Goal: Task Accomplishment & Management: Complete application form

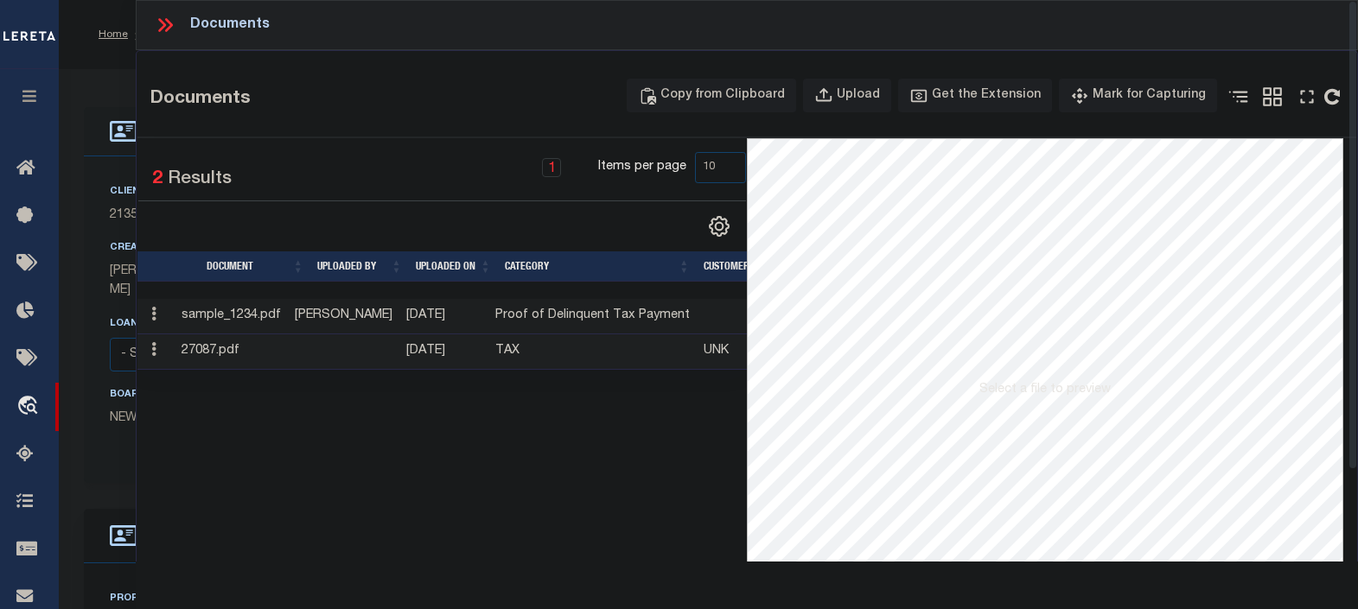
select select "10"
select select "NonEscrow"
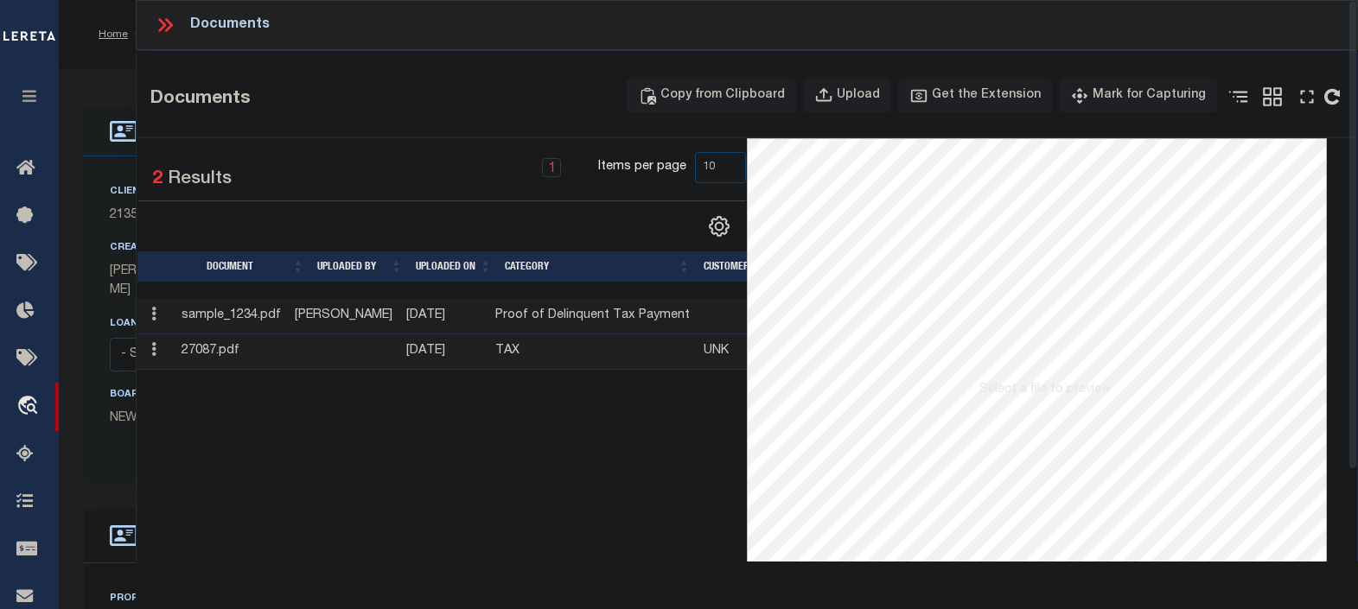
scroll to position [215, 0]
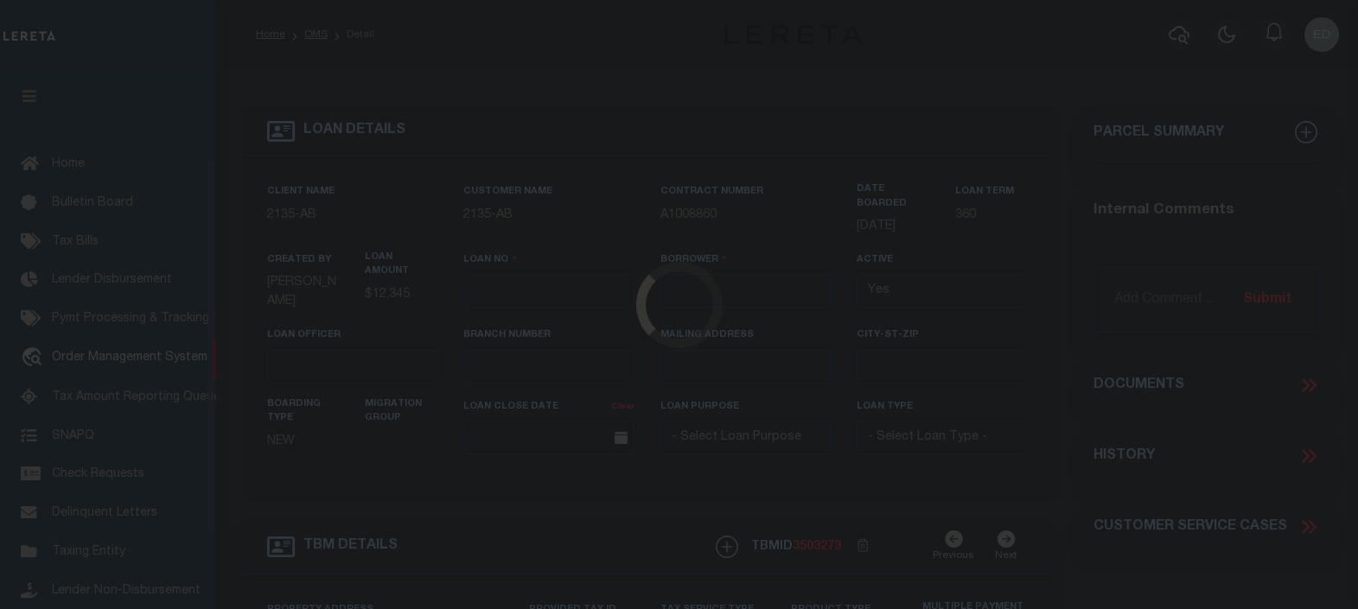
type input "EP-T000001"
type input "ep E ep"
select select
type input "[STREET_ADDRESS]"
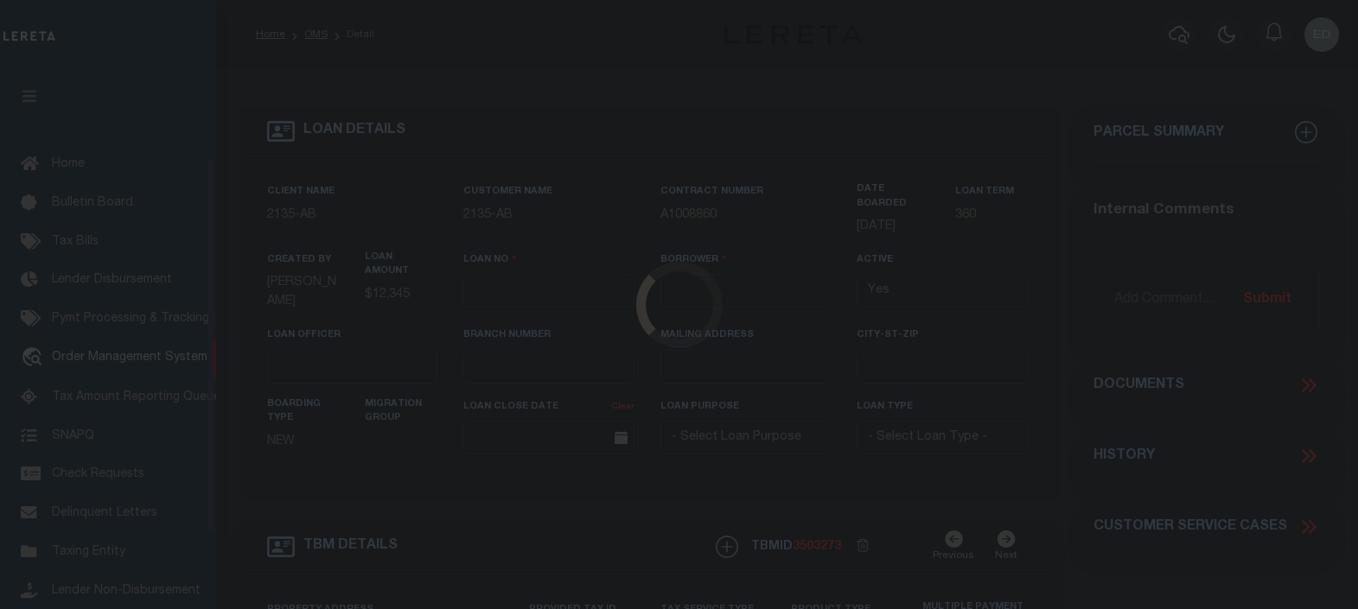
type input "[GEOGRAPHIC_DATA] NC 27405-7605"
type input "[DATE]"
select select "10"
select select "NonEscrow"
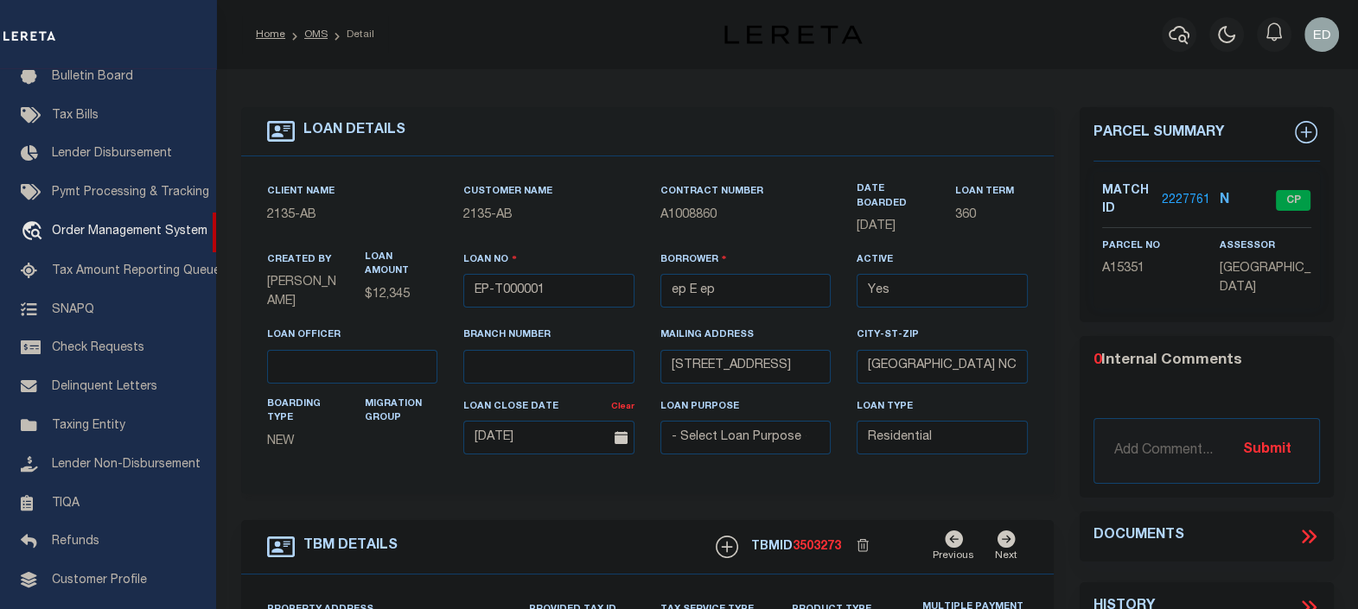
type input "[STREET_ADDRESS]"
select select
type input "BILLINGS MT 59101-1731"
type input "MT"
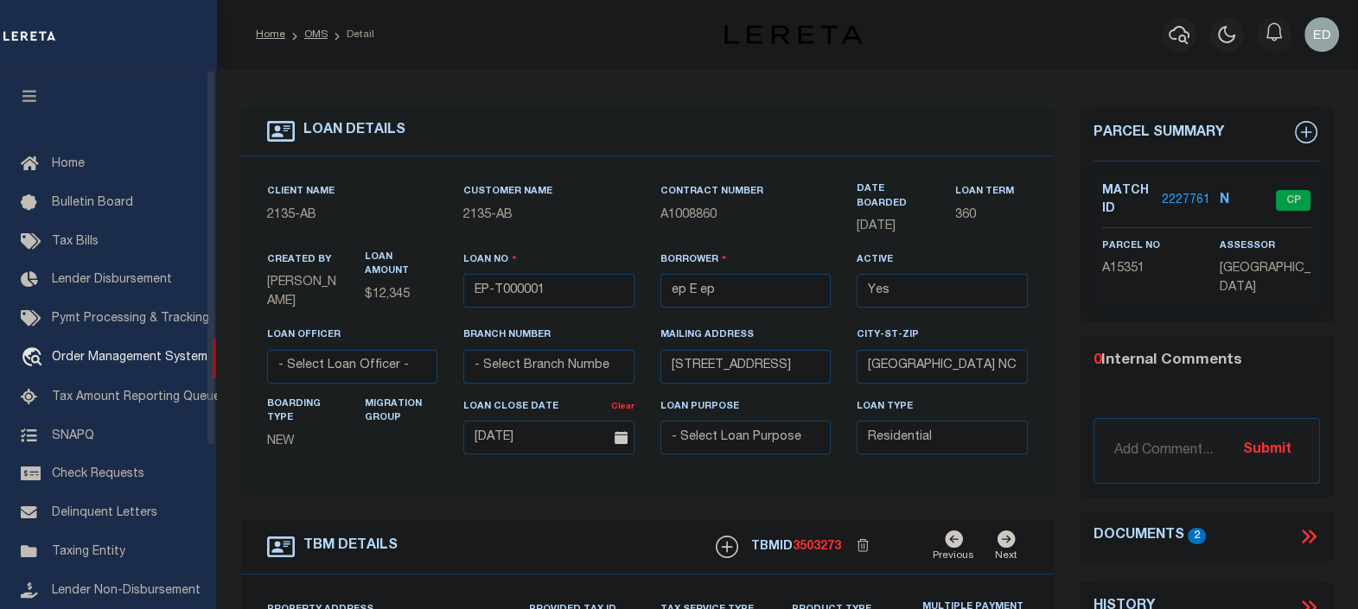
click at [23, 93] on icon "button" at bounding box center [30, 96] width 20 height 16
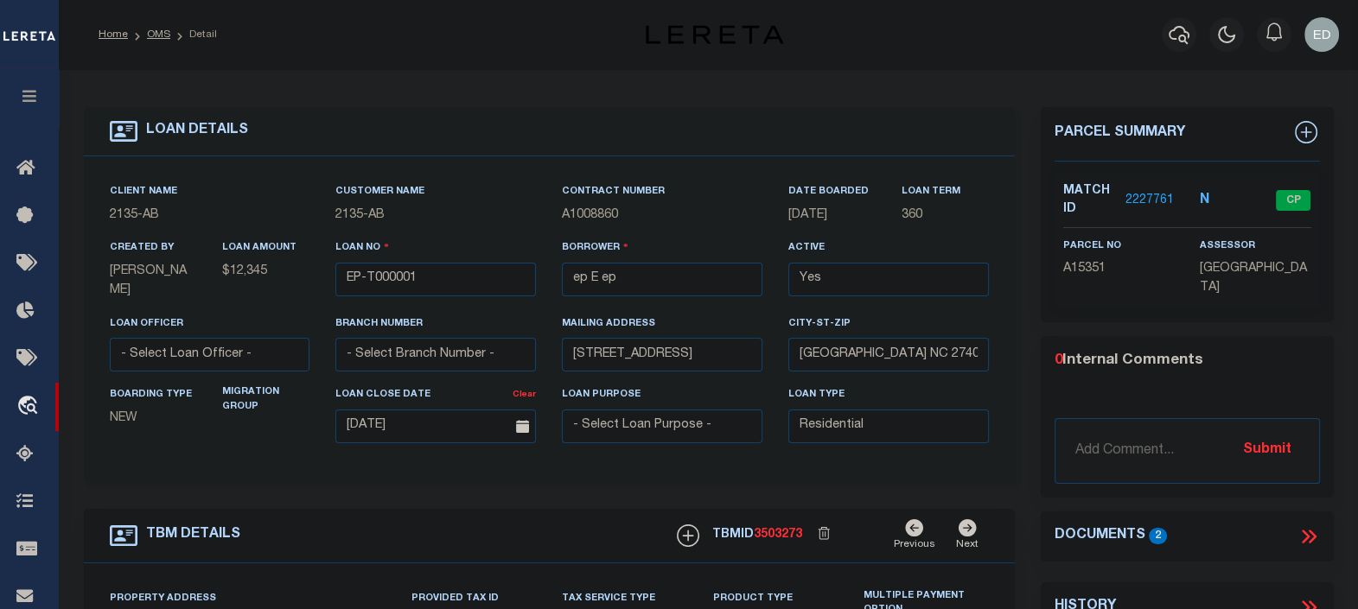
click at [1021, 302] on div "LOAN DETAILS Client Name -" at bounding box center [549, 588] width 957 height 962
click at [1021, 350] on div "LOAN DETAILS Client Name -" at bounding box center [549, 588] width 957 height 962
click at [1024, 329] on div "LOAN DETAILS Client Name -" at bounding box center [549, 588] width 957 height 962
drag, startPoint x: 1025, startPoint y: 359, endPoint x: 1025, endPoint y: 324, distance: 34.6
click at [1025, 346] on div "LOAN DETAILS Client Name -" at bounding box center [549, 588] width 957 height 962
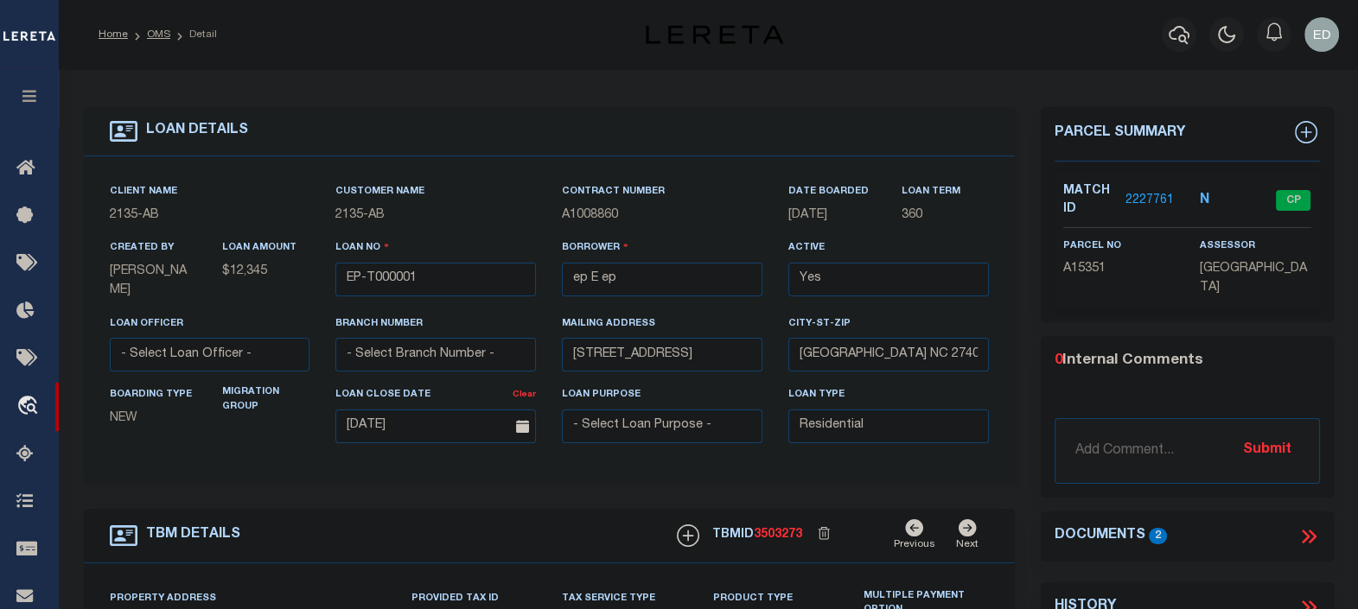
click at [1025, 323] on div "LOAN DETAILS Client Name -" at bounding box center [549, 588] width 957 height 962
click at [1028, 309] on div "Parcel Summary Match ID 2227761 N parcel no A15351 assessor 0 2" at bounding box center [1187, 588] width 319 height 962
click at [1029, 316] on div "Parcel Summary Match ID 2227761 N parcel no A15351 assessor 0 2" at bounding box center [1187, 588] width 319 height 962
drag, startPoint x: 1029, startPoint y: 333, endPoint x: 1029, endPoint y: 343, distance: 10.4
click at [1029, 335] on div "Parcel Summary Match ID 2227761 N parcel no A15351 assessor 0 2" at bounding box center [1187, 588] width 319 height 962
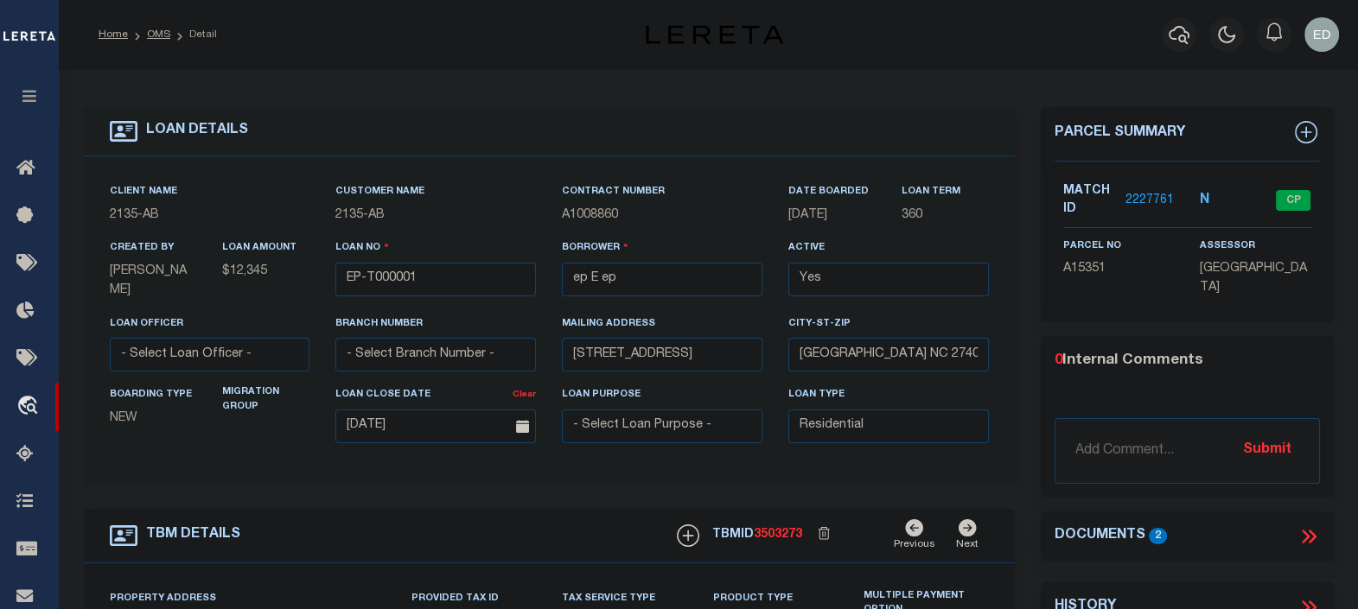
click at [1029, 344] on div "Parcel Summary Match ID 2227761 N parcel no A15351 assessor 0 2" at bounding box center [1187, 588] width 319 height 962
click at [1029, 349] on div "Parcel Summary Match ID 2227761 N parcel no A15351 assessor 0 2" at bounding box center [1187, 588] width 319 height 962
click at [1024, 363] on div "LOAN DETAILS Client Name -" at bounding box center [549, 588] width 957 height 962
click at [1024, 367] on div "LOAN DETAILS Client Name -" at bounding box center [549, 588] width 957 height 962
click at [1306, 532] on icon at bounding box center [1306, 537] width 8 height 14
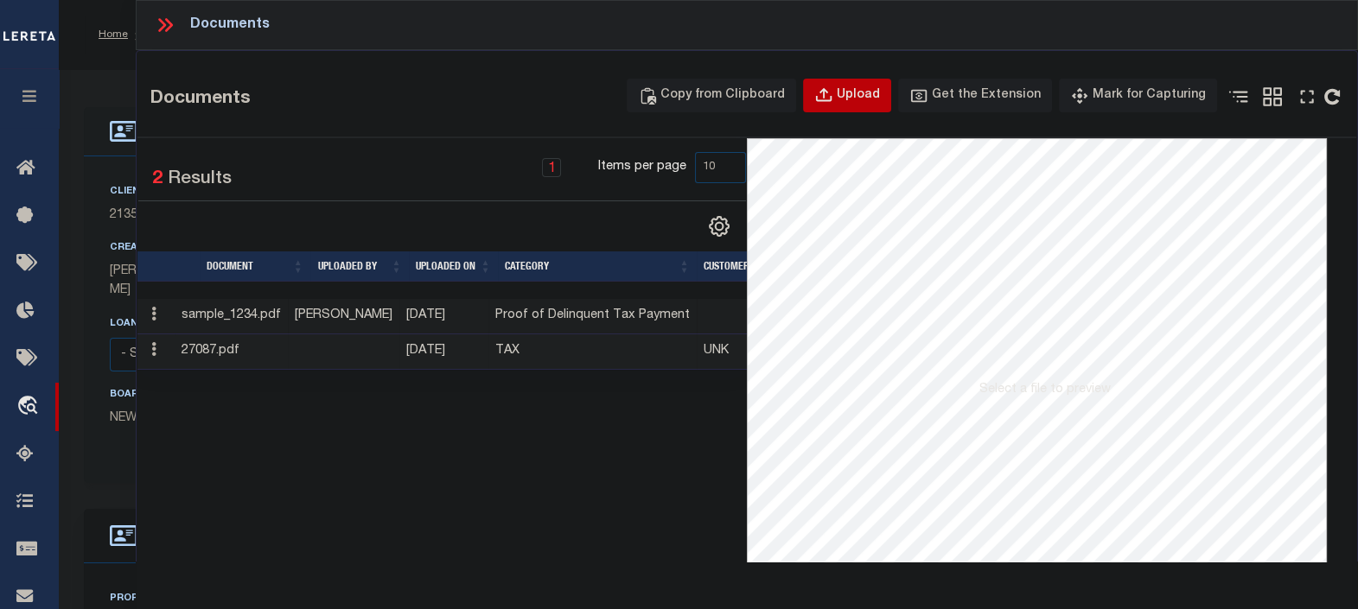
click at [833, 93] on icon "button" at bounding box center [823, 95] width 19 height 19
click at [803, 79] on button "Upload" at bounding box center [847, 96] width 88 height 34
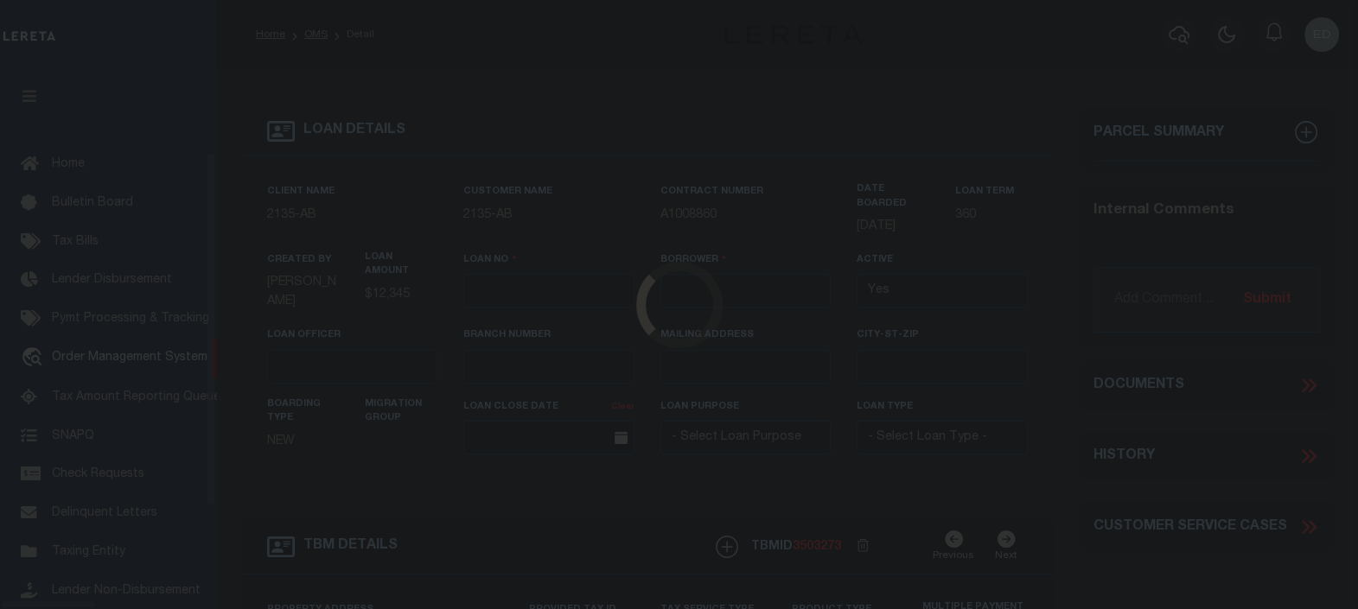
scroll to position [126, 0]
type input "EP-T000001"
type input "ep E ep"
select select
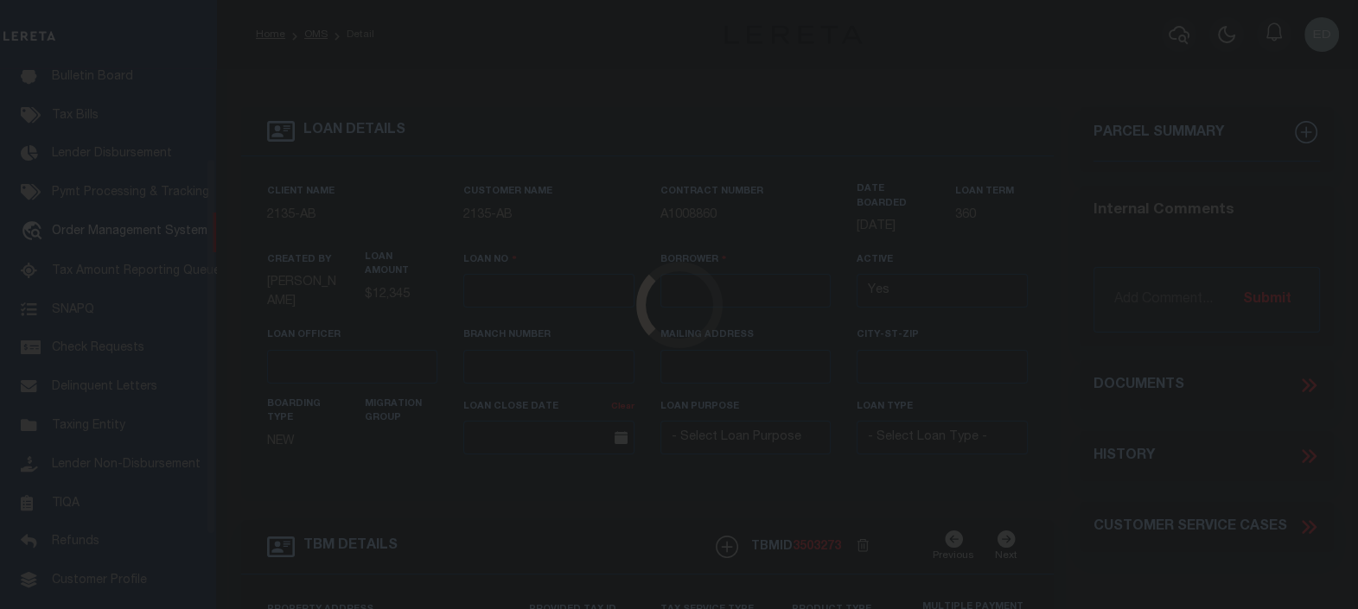
type input "[STREET_ADDRESS]"
type input "[GEOGRAPHIC_DATA] NC 27405-7605"
type input "[DATE]"
select select "10"
select select "NonEscrow"
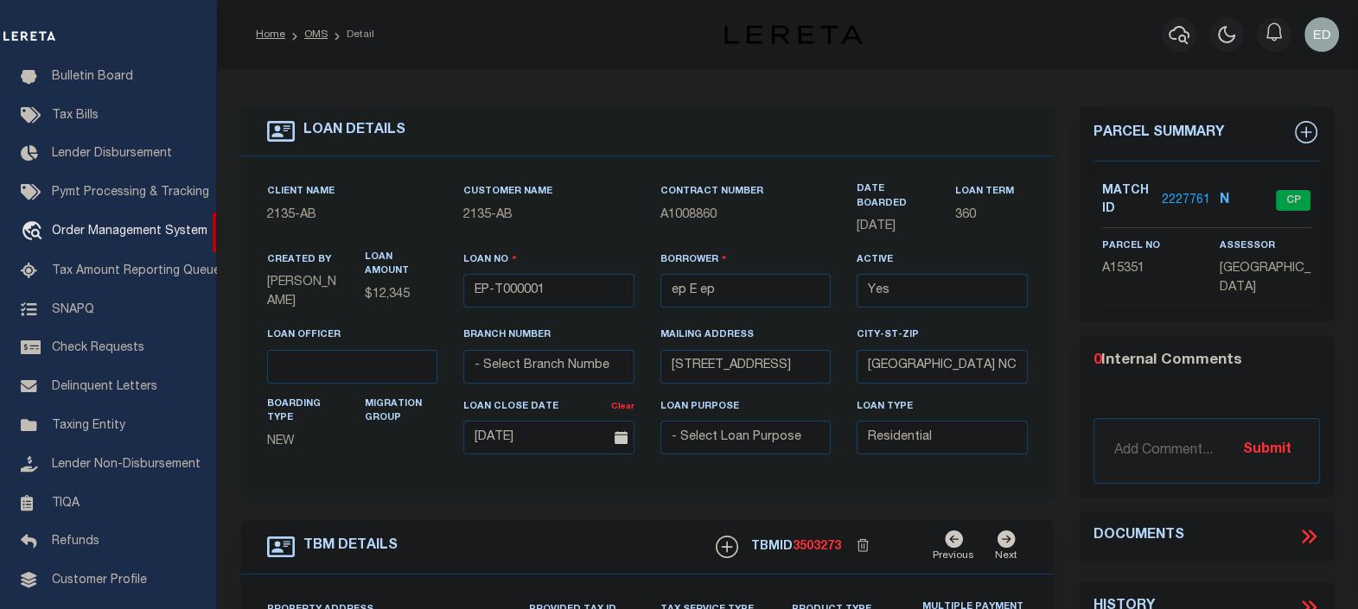
type input "[STREET_ADDRESS]"
select select
type input "BILLINGS MT 59101-1731"
type input "MT"
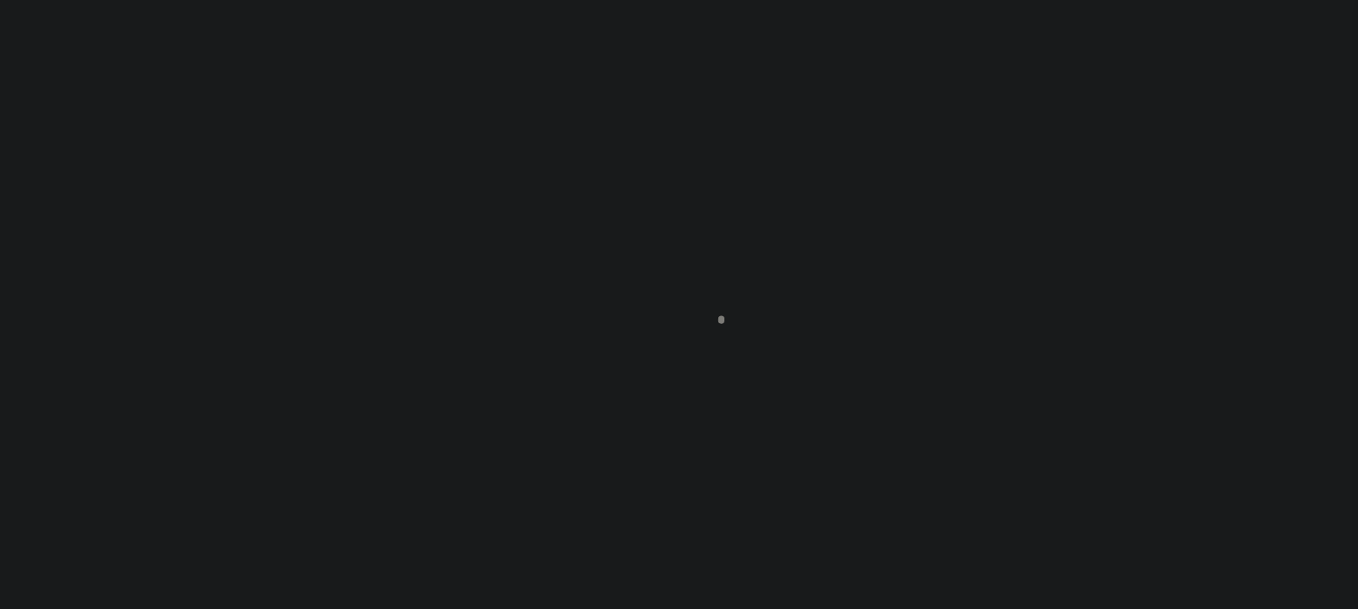
type input "EP-T000001"
type input "ep E ep"
select select
type input "[STREET_ADDRESS]"
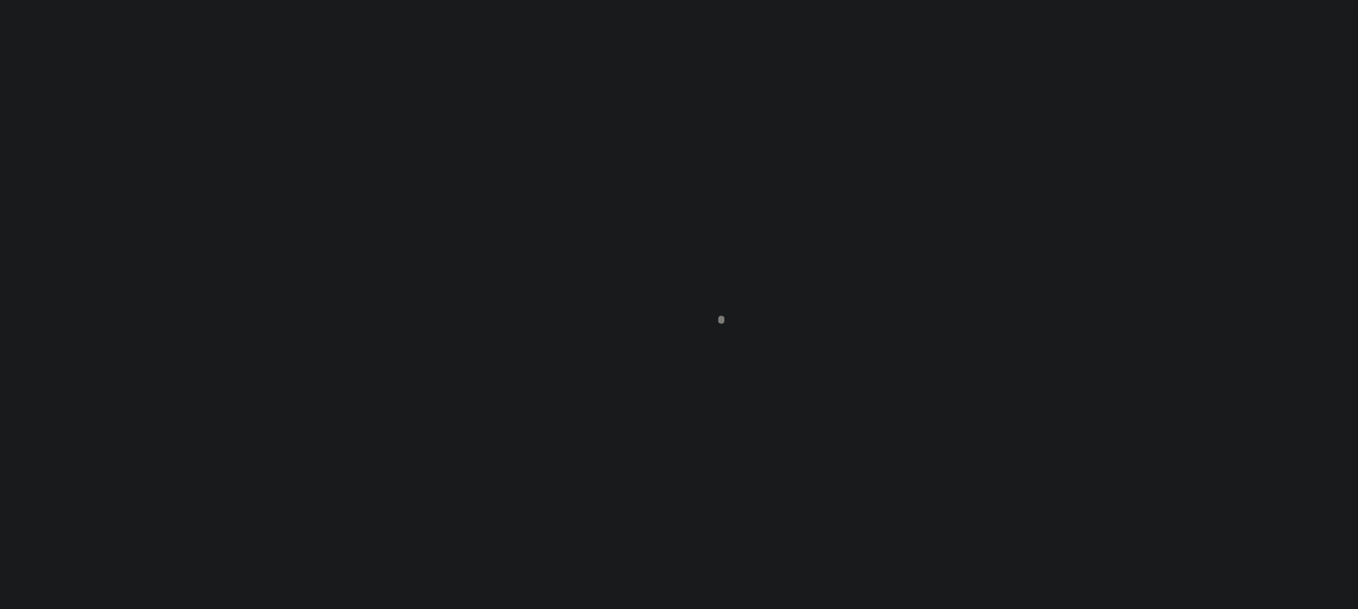
type input "[GEOGRAPHIC_DATA] NC 27405-7605"
type input "[DATE]"
select select "10"
select select "NonEscrow"
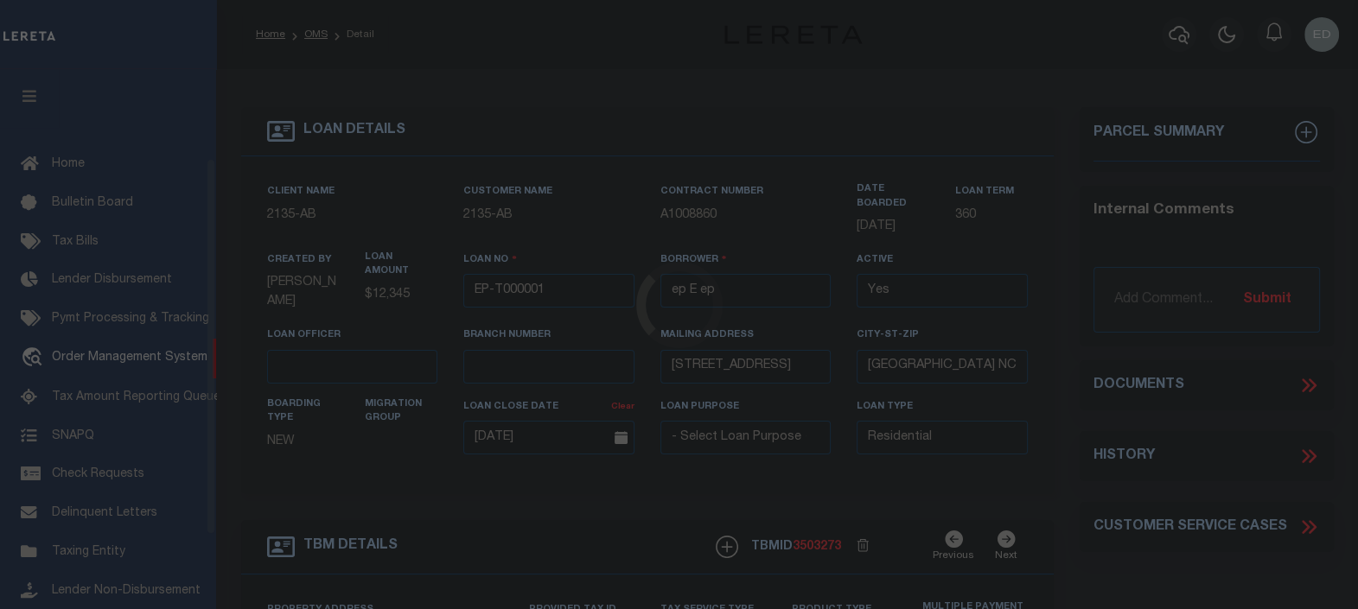
scroll to position [126, 0]
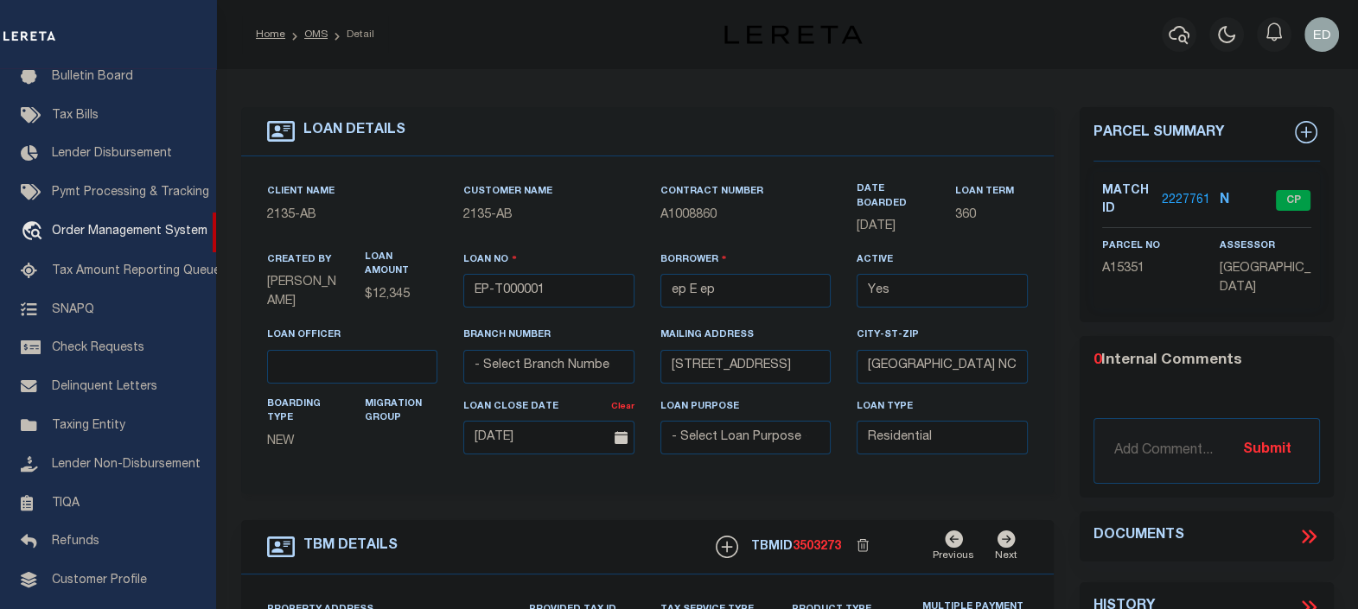
type input "[STREET_ADDRESS]"
select select
type input "BILLINGS MT 59101-1731"
type input "MT"
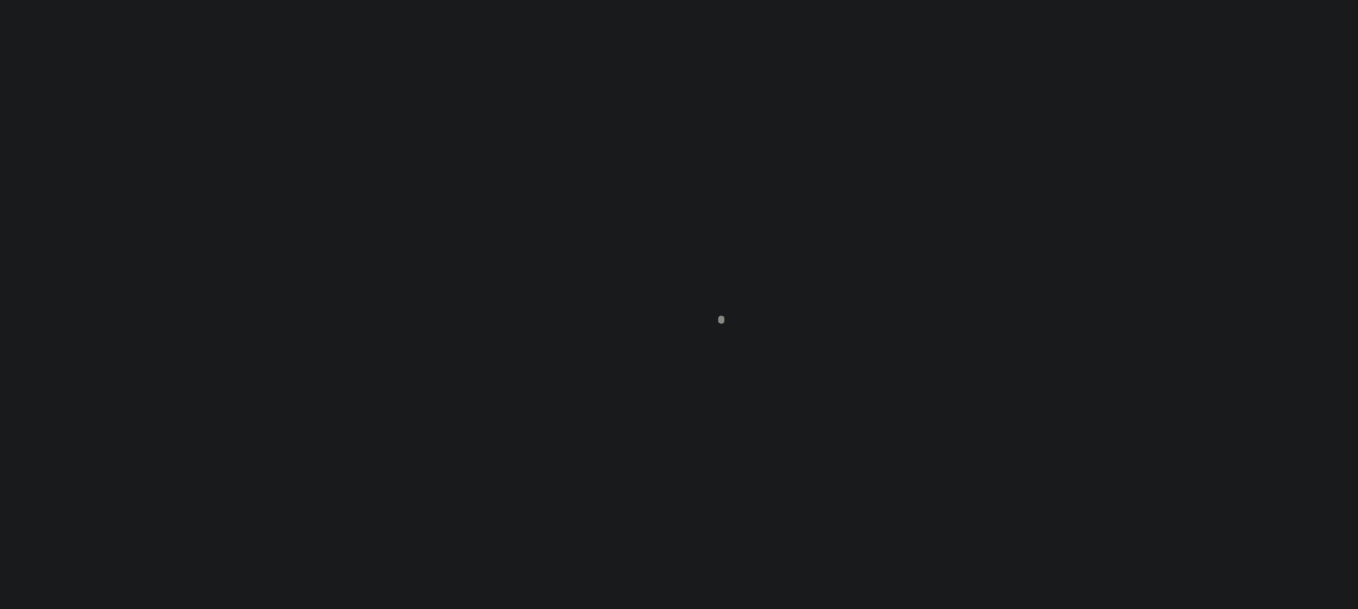
scroll to position [126, 0]
type input "EP-T000001"
type input "ep E ep"
select select
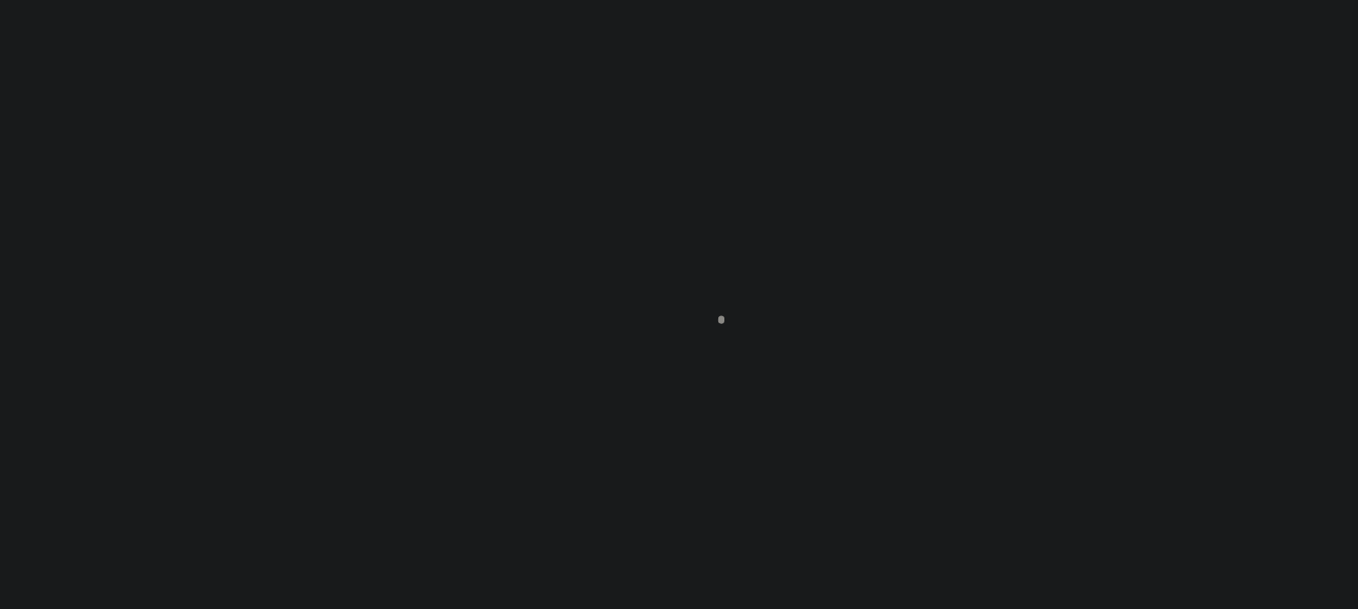
type input "[STREET_ADDRESS]"
type input "[GEOGRAPHIC_DATA] NC 27405-7605"
type input "[DATE]"
select select "10"
select select "NonEscrow"
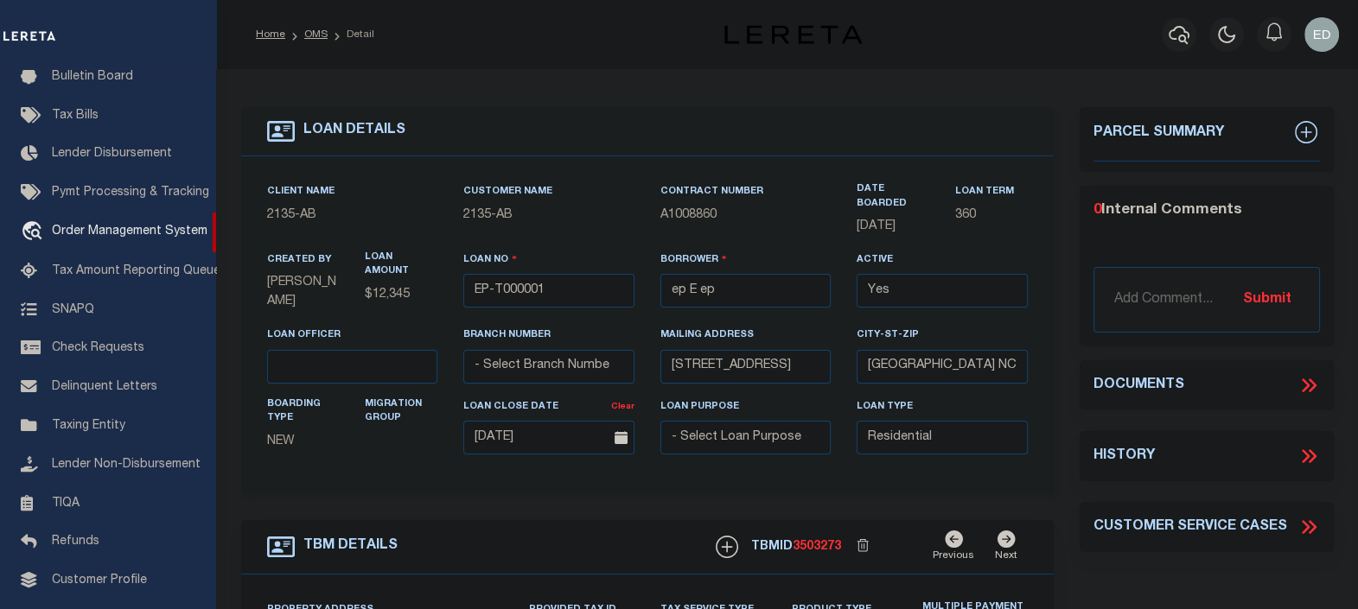
type input "[STREET_ADDRESS]"
select select
type input "BILLINGS MT 59101-1731"
type input "MT"
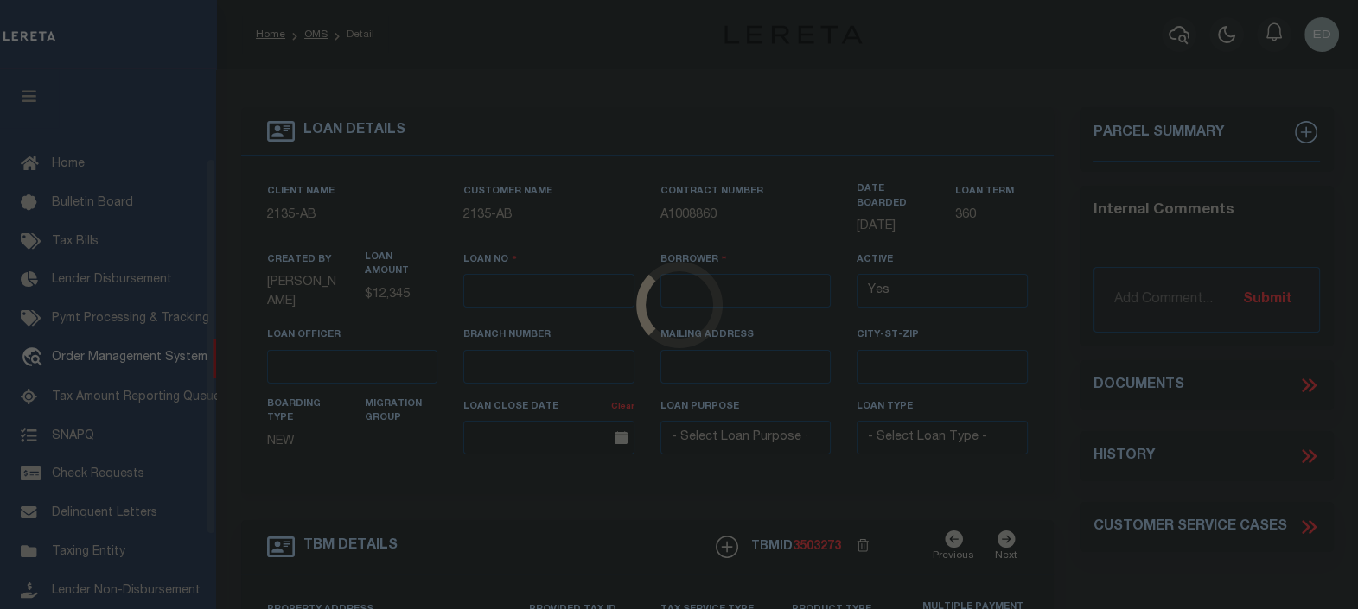
type input "EP-T000001"
type input "ep E ep"
select select
type input "[STREET_ADDRESS]"
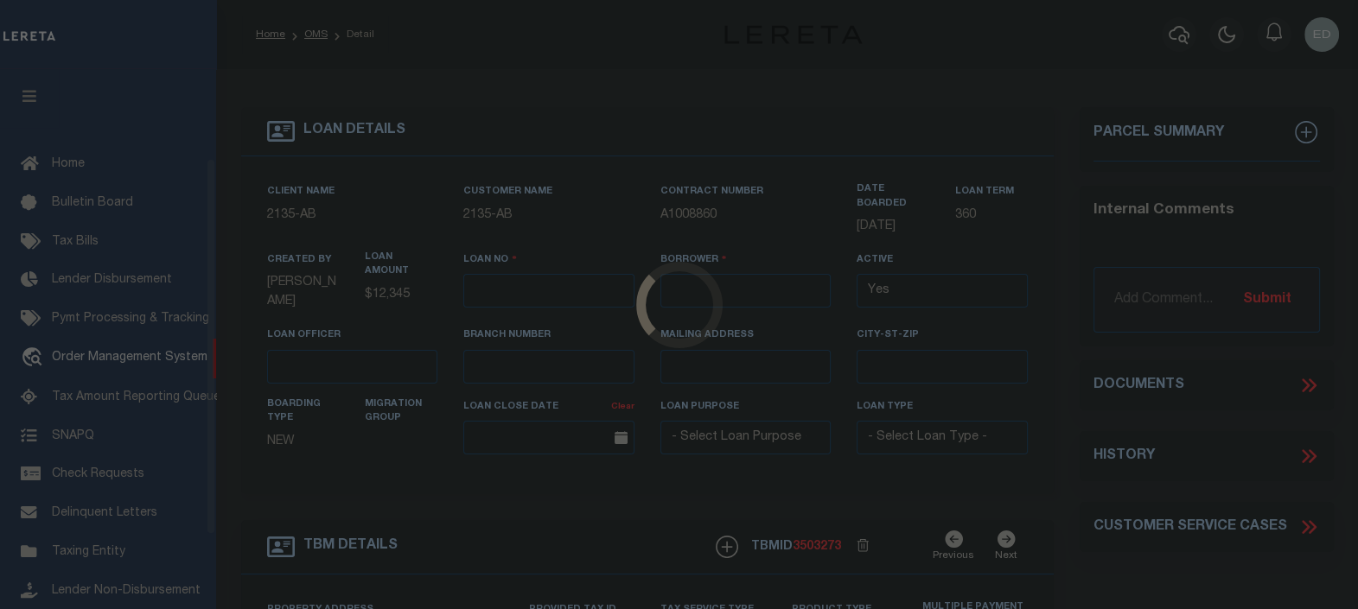
type input "[GEOGRAPHIC_DATA] NC 27405-7605"
type input "[DATE]"
select select "10"
select select "NonEscrow"
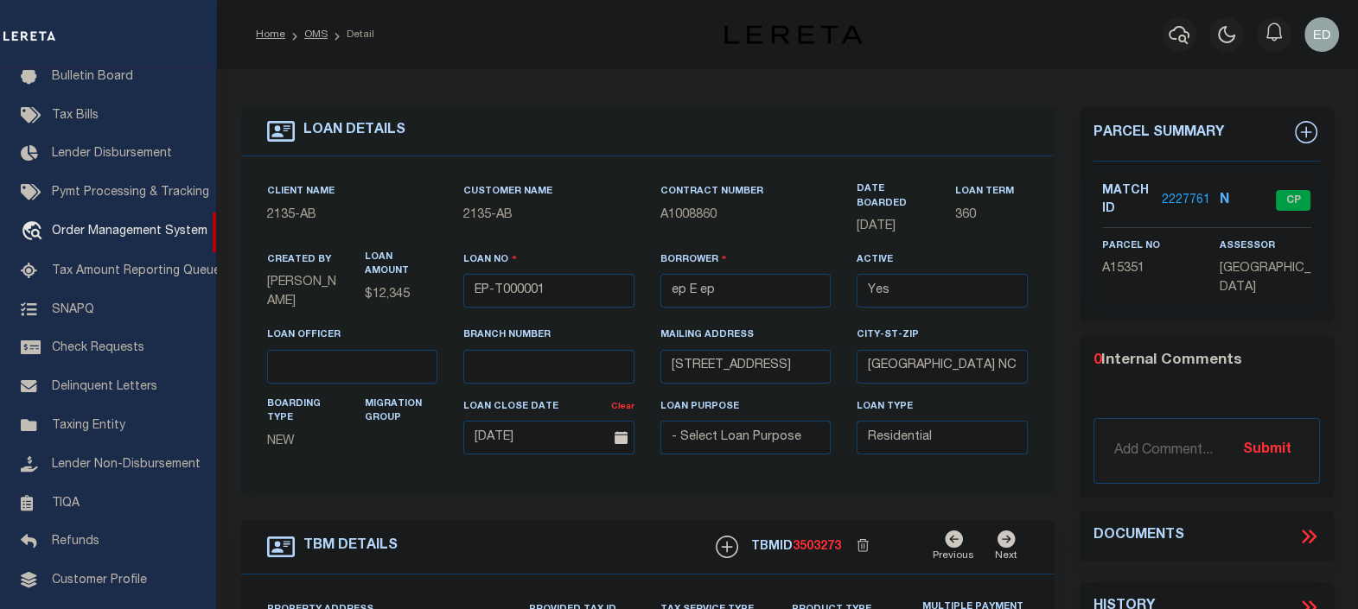
type input "[STREET_ADDRESS]"
select select
type input "BILLINGS MT 59101-1731"
type input "MT"
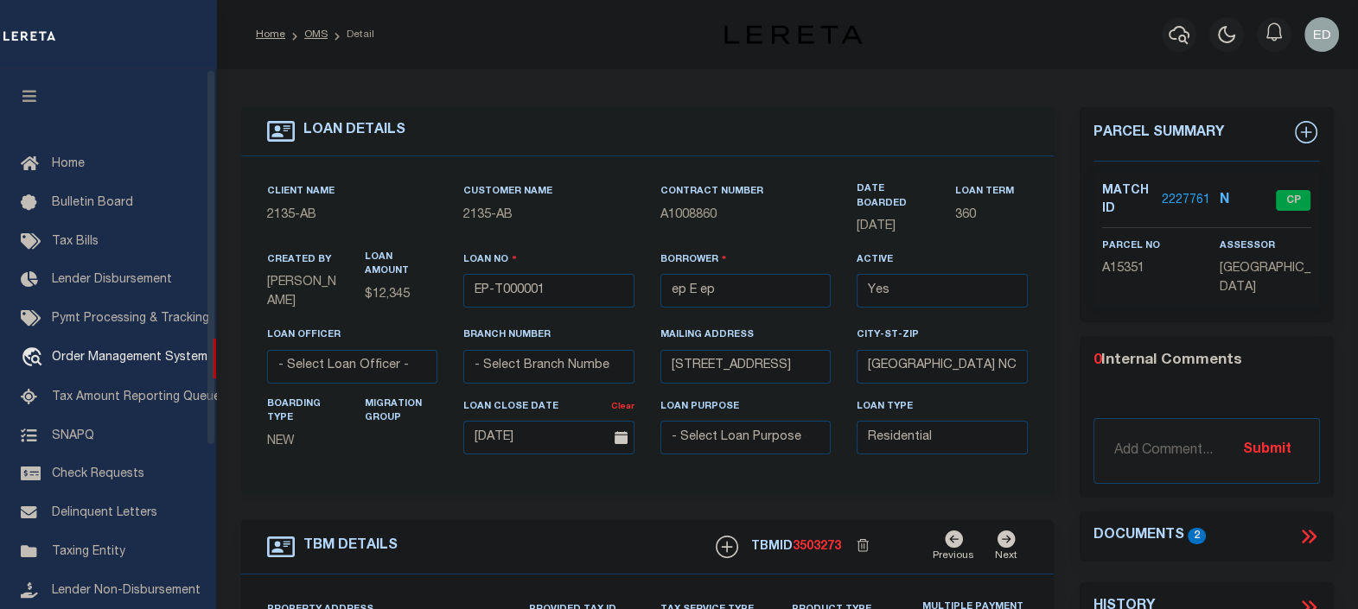
click at [29, 89] on button "button" at bounding box center [29, 98] width 59 height 59
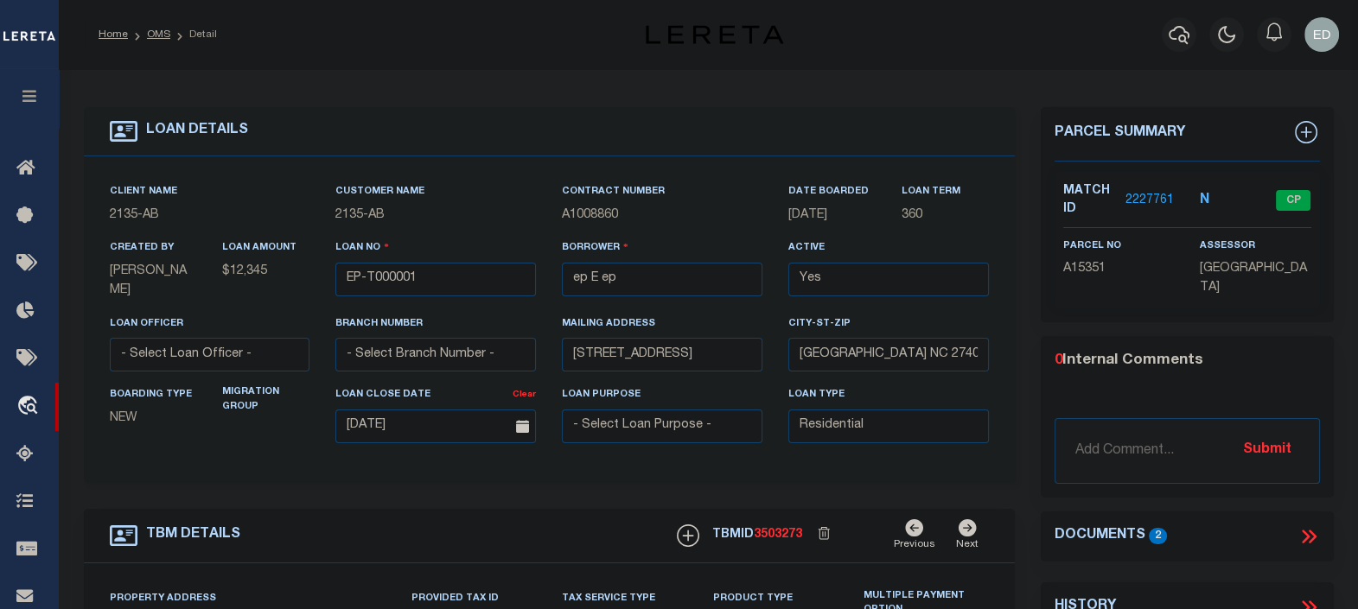
scroll to position [324, 0]
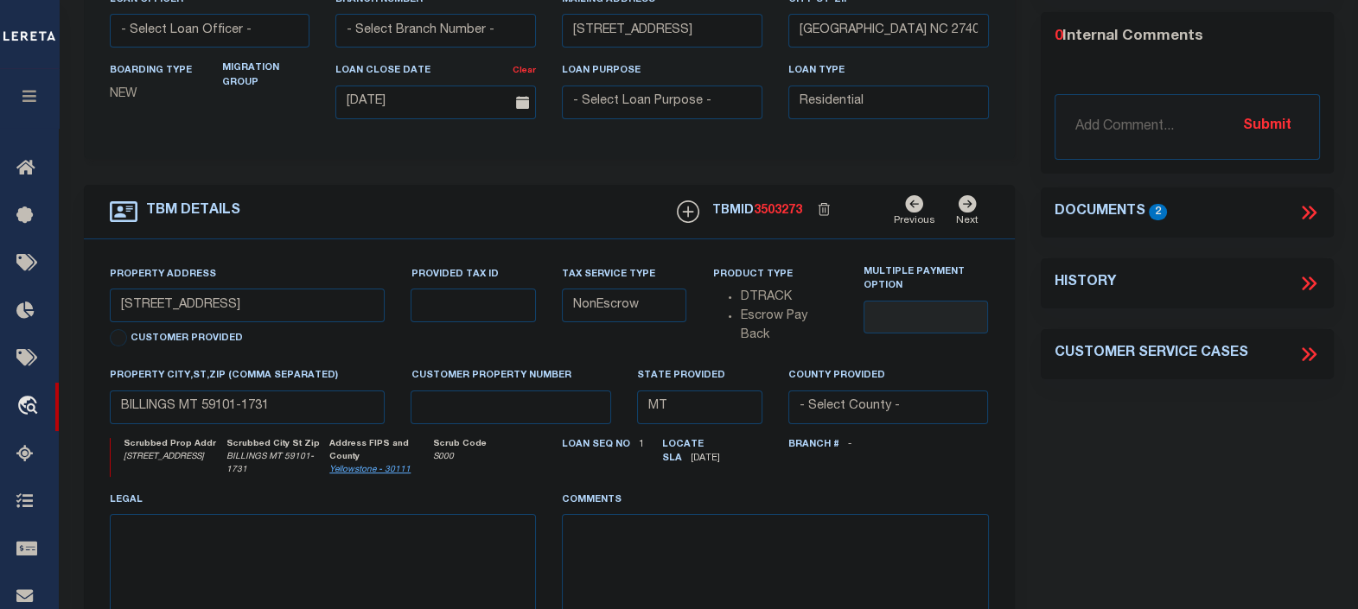
click at [1305, 220] on icon at bounding box center [1309, 212] width 22 height 22
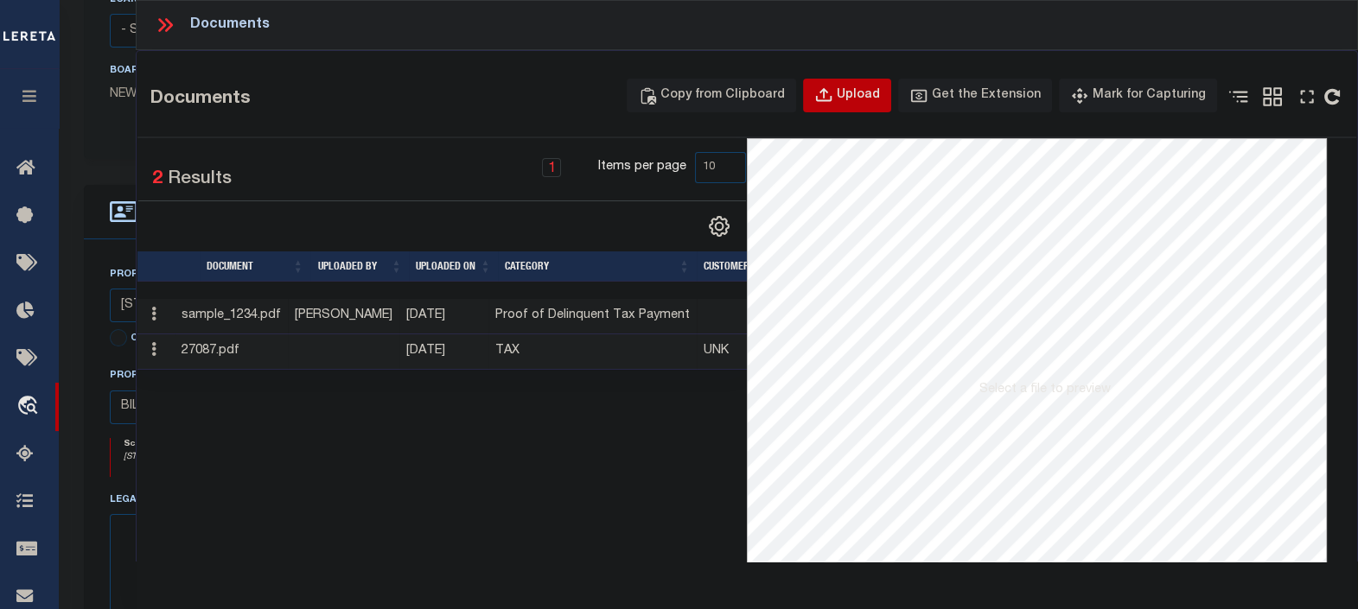
click at [856, 94] on button "Upload" at bounding box center [847, 96] width 88 height 34
click at [833, 97] on icon "button" at bounding box center [823, 95] width 19 height 19
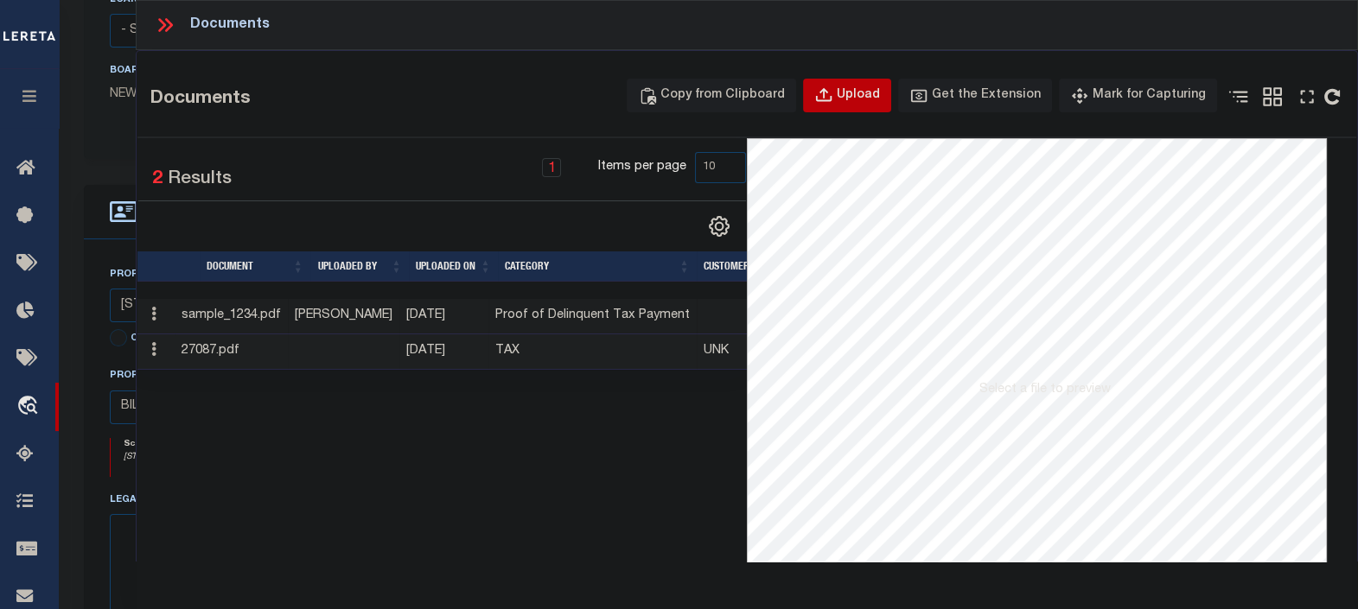
click at [833, 97] on icon "button" at bounding box center [823, 95] width 19 height 19
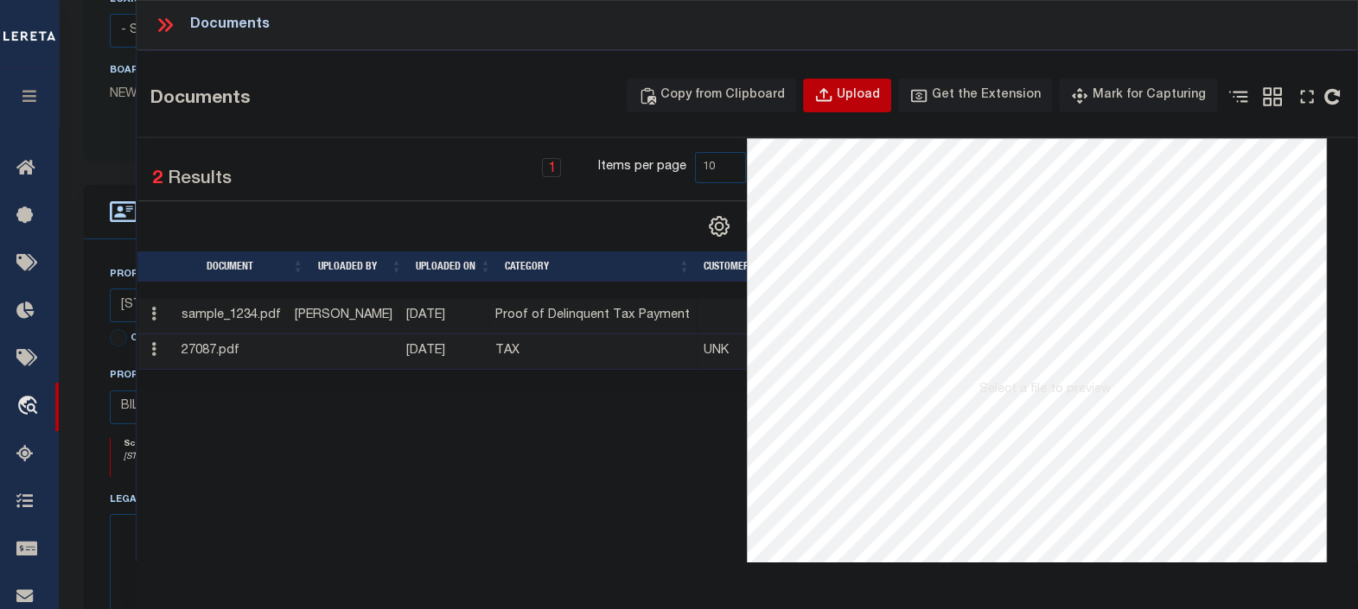
click at [833, 97] on icon "button" at bounding box center [823, 95] width 19 height 19
